Goal: Task Accomplishment & Management: Complete application form

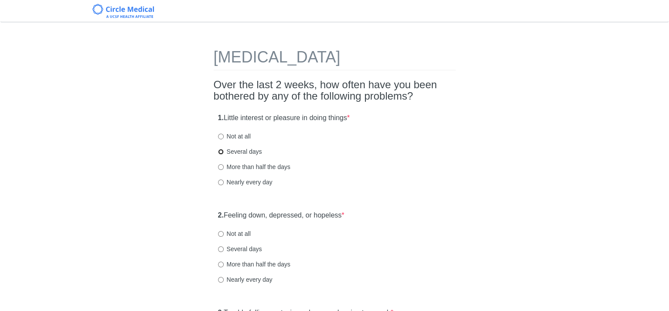
click at [220, 150] on input "Several days" at bounding box center [221, 152] width 6 height 6
radio input "true"
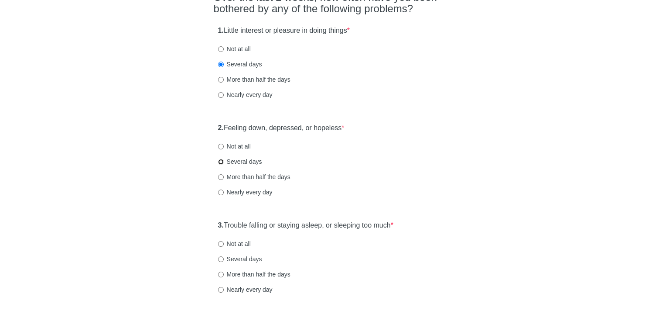
click at [220, 161] on input "Several days" at bounding box center [221, 162] width 6 height 6
radio input "true"
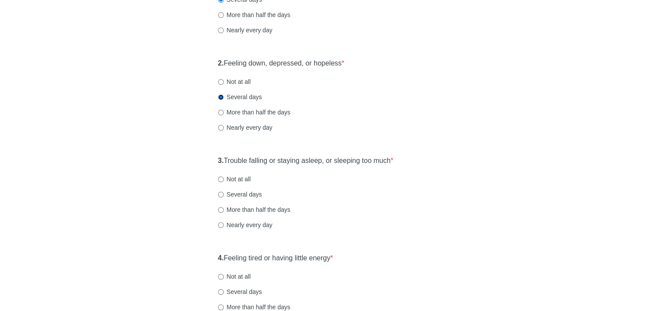
scroll to position [174, 0]
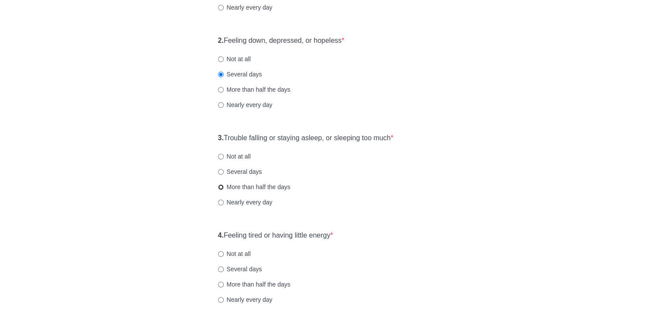
click at [220, 185] on input "More than half the days" at bounding box center [221, 187] width 6 height 6
radio input "true"
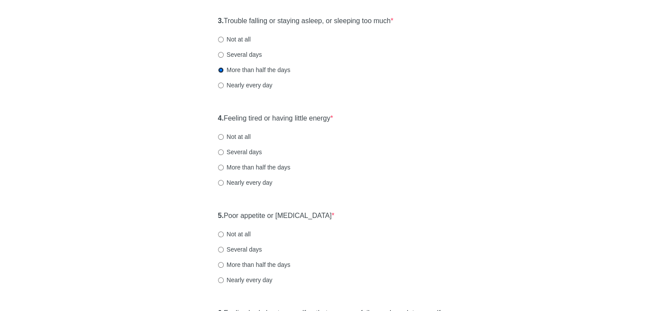
scroll to position [305, 0]
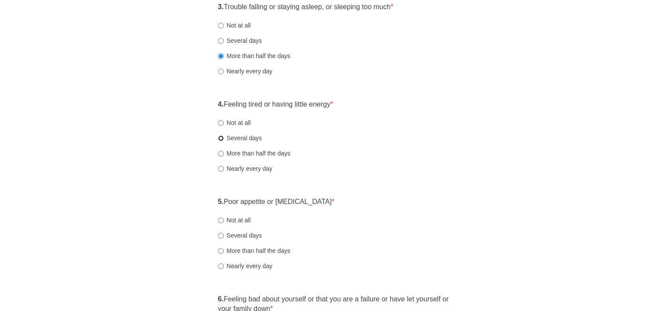
click at [219, 137] on input "Several days" at bounding box center [221, 138] width 6 height 6
radio input "true"
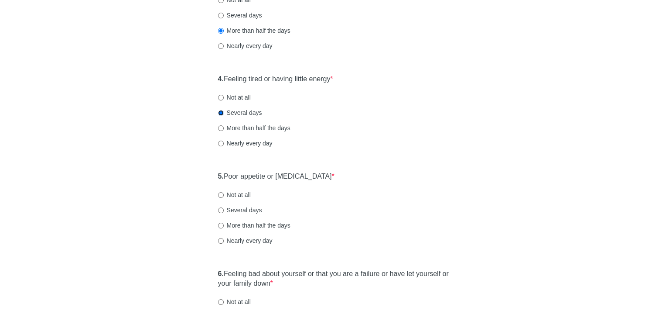
scroll to position [393, 0]
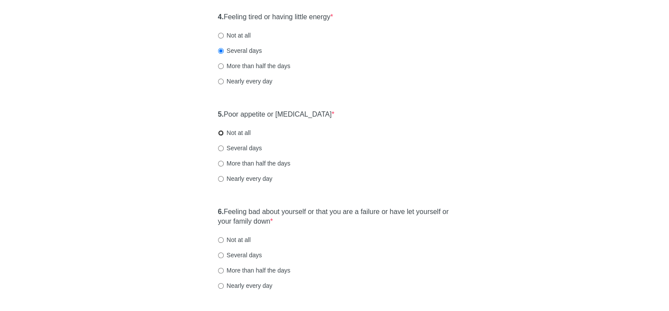
click at [221, 131] on input "Not at all" at bounding box center [221, 133] width 6 height 6
radio input "true"
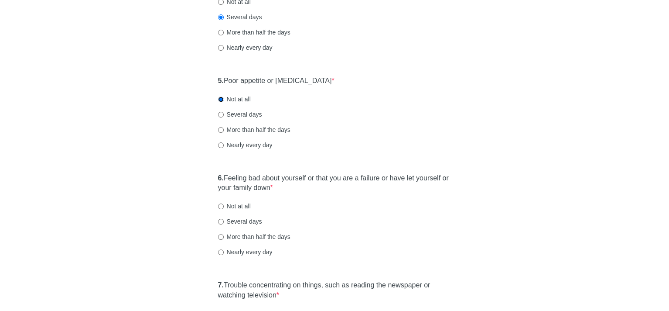
scroll to position [480, 0]
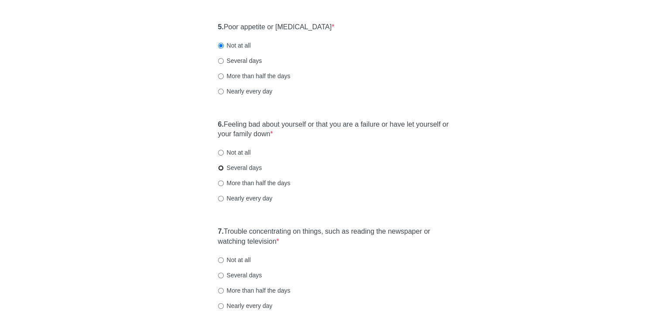
click at [219, 167] on input "Several days" at bounding box center [221, 168] width 6 height 6
radio input "true"
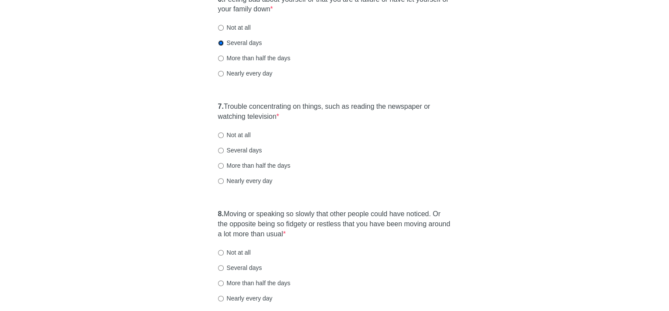
scroll to position [611, 0]
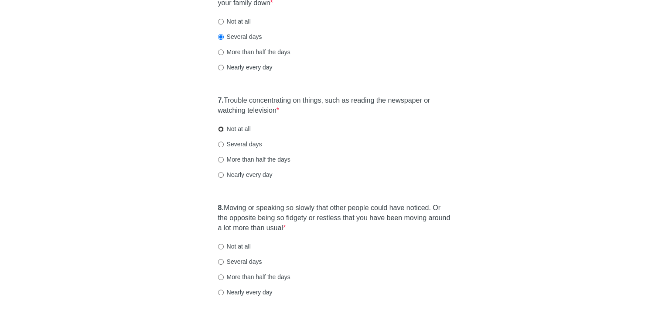
click at [220, 128] on input "Not at all" at bounding box center [221, 129] width 6 height 6
radio input "true"
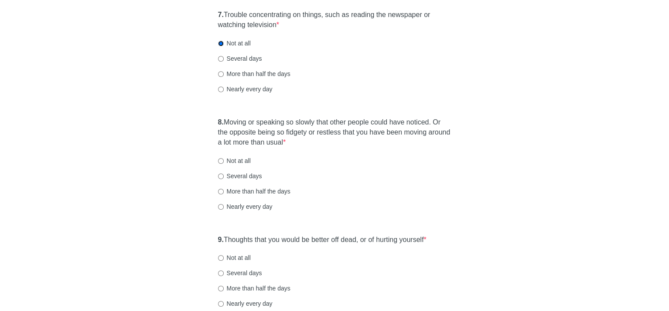
scroll to position [698, 0]
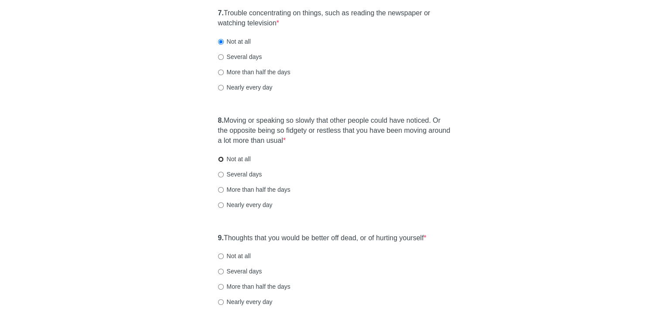
click at [219, 159] on input "Not at all" at bounding box center [221, 159] width 6 height 6
radio input "true"
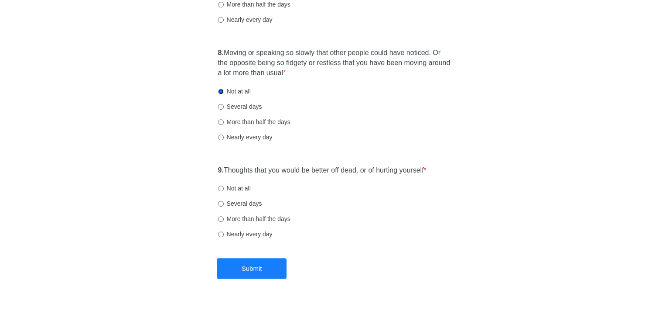
scroll to position [785, 0]
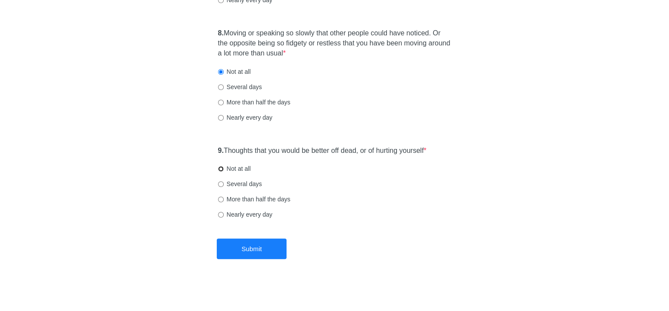
click at [221, 168] on input "Not at all" at bounding box center [221, 169] width 6 height 6
radio input "true"
click at [268, 250] on button "Submit" at bounding box center [252, 248] width 70 height 21
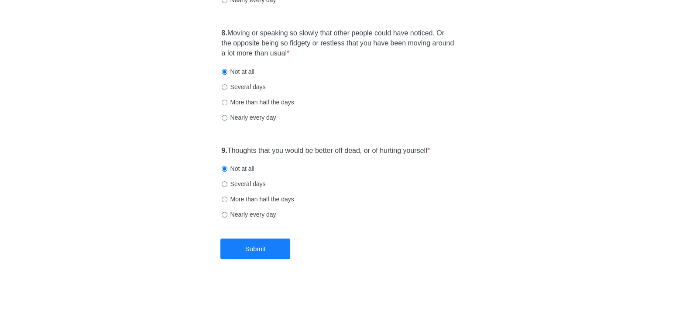
scroll to position [0, 0]
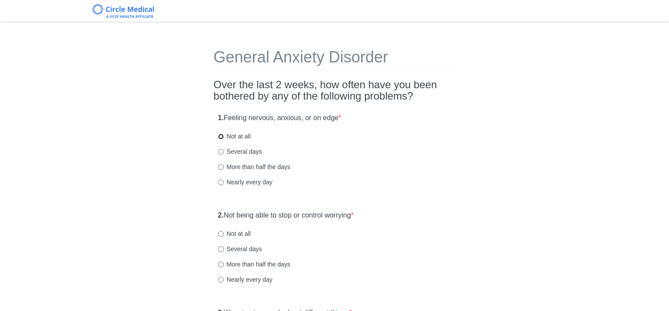
drag, startPoint x: 0, startPoint y: 0, endPoint x: 227, endPoint y: 149, distance: 271.5
click at [221, 137] on input "Not at all" at bounding box center [221, 136] width 6 height 6
radio input "true"
click at [218, 233] on input "Not at all" at bounding box center [221, 234] width 6 height 6
radio input "true"
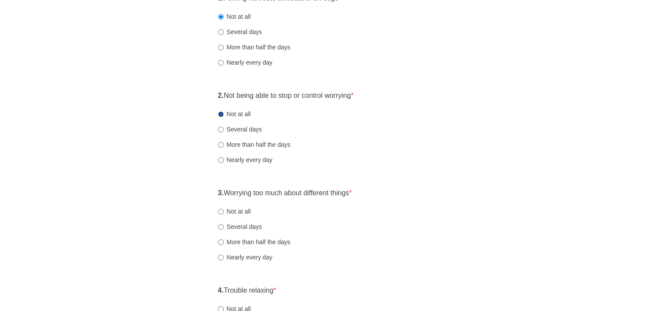
scroll to position [131, 0]
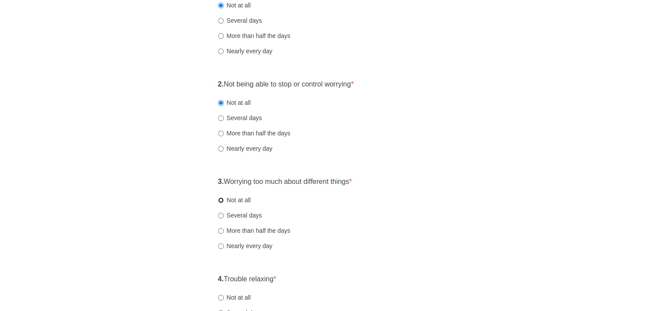
click at [219, 198] on input "Not at all" at bounding box center [221, 200] width 6 height 6
radio input "true"
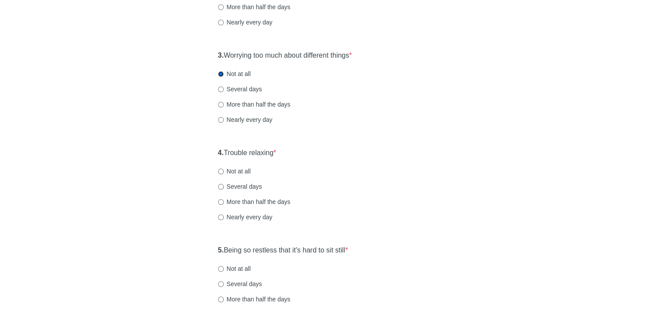
scroll to position [262, 0]
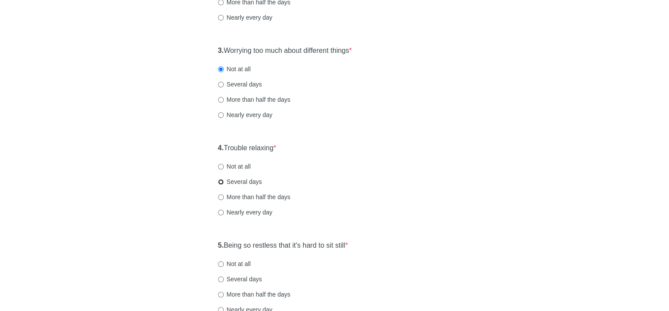
click at [220, 179] on input "Several days" at bounding box center [221, 182] width 6 height 6
radio input "true"
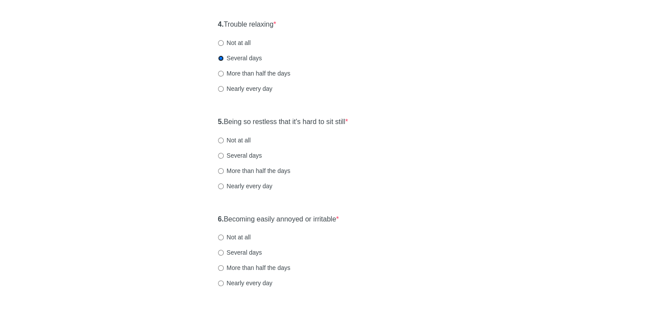
scroll to position [393, 0]
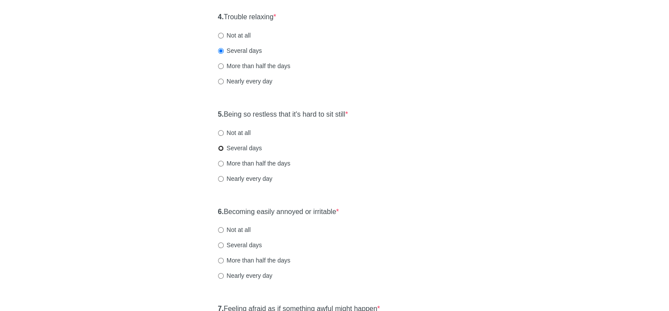
click at [219, 146] on input "Several days" at bounding box center [221, 148] width 6 height 6
radio input "true"
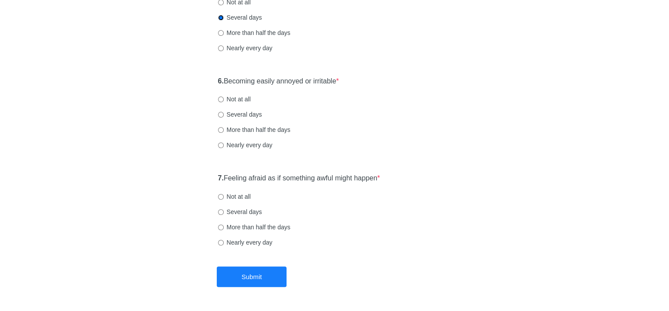
scroll to position [523, 0]
click at [219, 98] on input "Not at all" at bounding box center [221, 99] width 6 height 6
radio input "true"
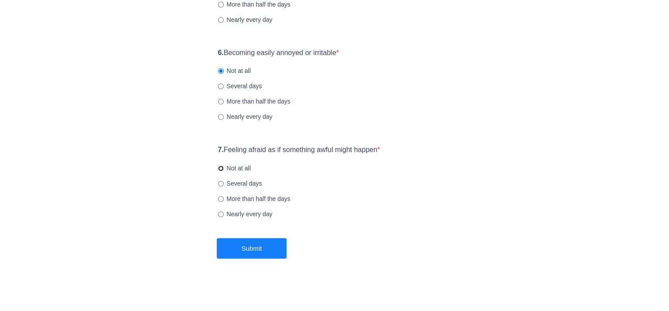
click at [220, 169] on input "Not at all" at bounding box center [221, 168] width 6 height 6
radio input "true"
click at [271, 248] on button "Submit" at bounding box center [252, 248] width 70 height 21
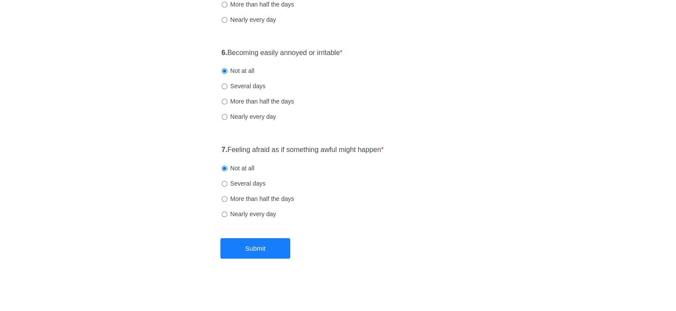
scroll to position [0, 0]
